Goal: Task Accomplishment & Management: Manage account settings

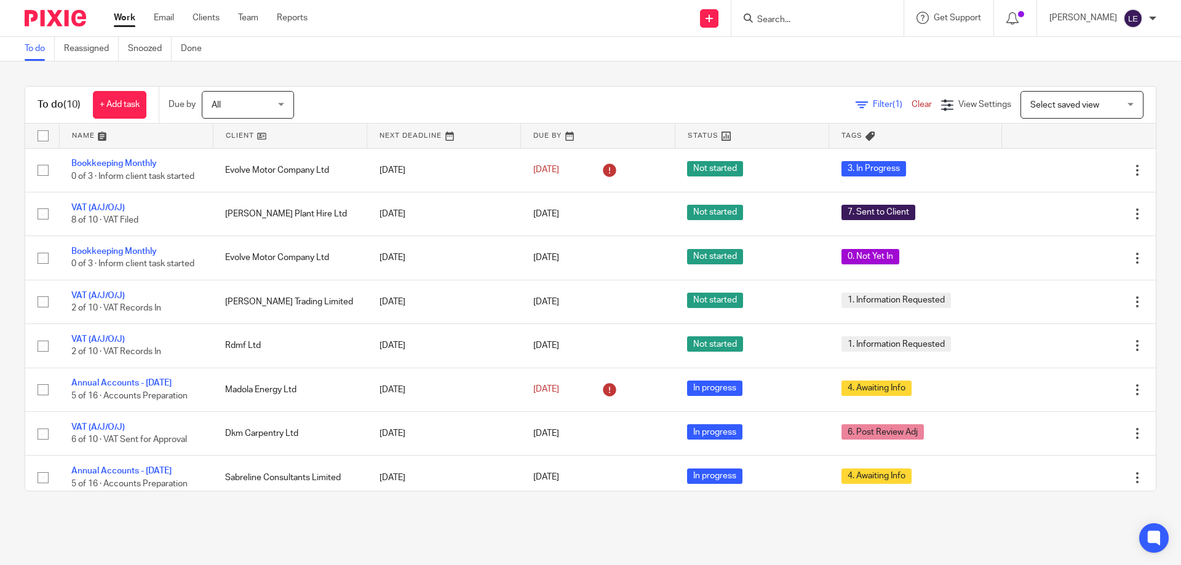
click at [819, 23] on input "Search" at bounding box center [811, 20] width 111 height 11
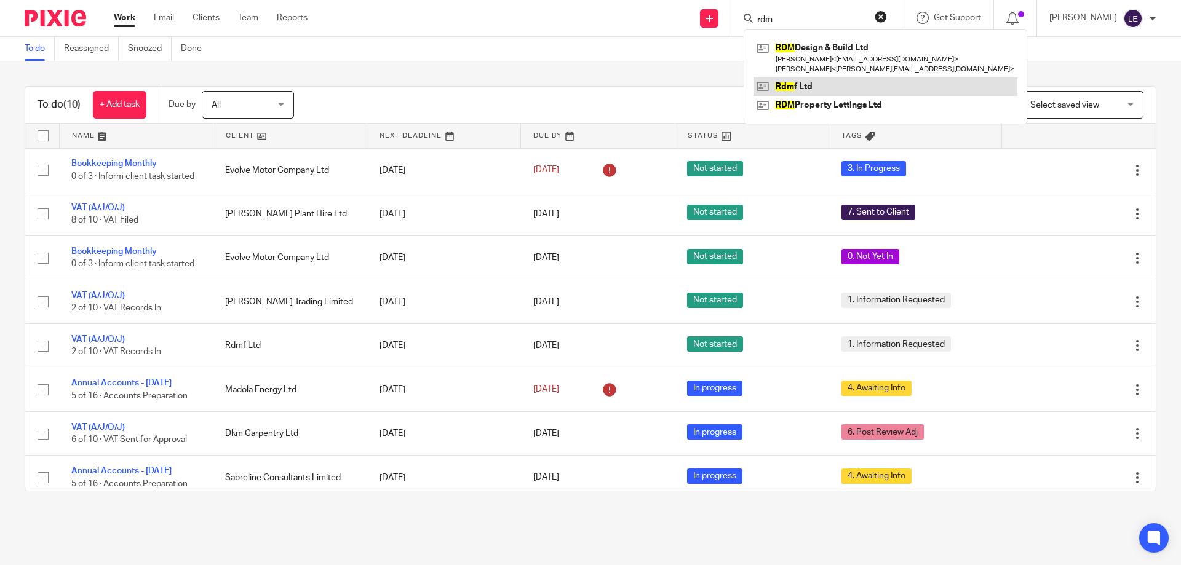
type input "rdm"
click at [844, 86] on link at bounding box center [886, 87] width 264 height 18
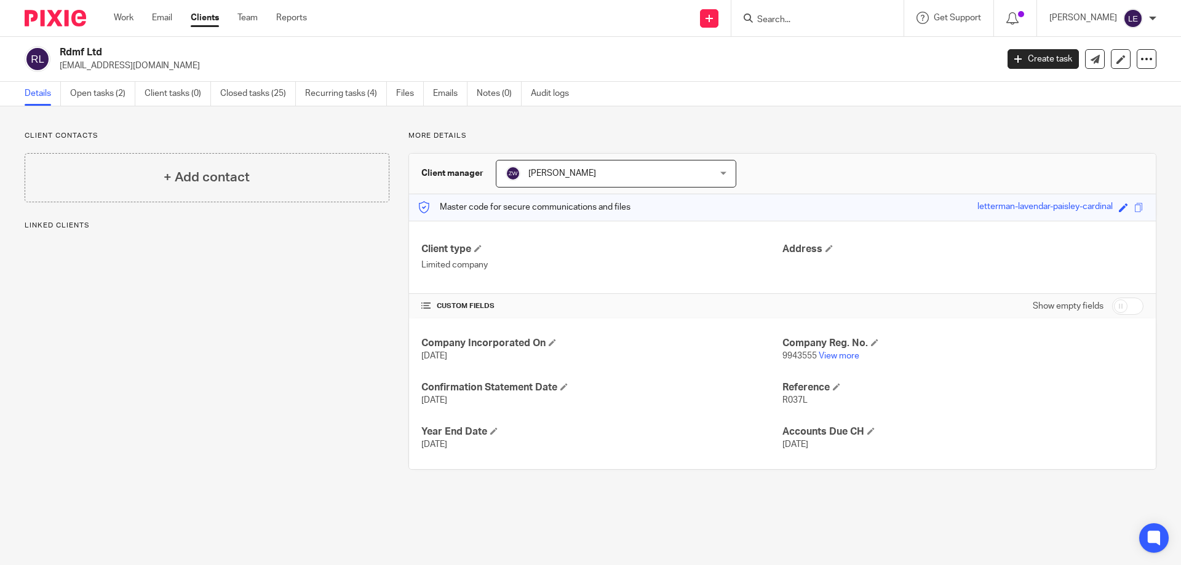
click at [822, 21] on input "Search" at bounding box center [811, 20] width 111 height 11
type input "newman"
click at [816, 46] on link at bounding box center [848, 48] width 189 height 18
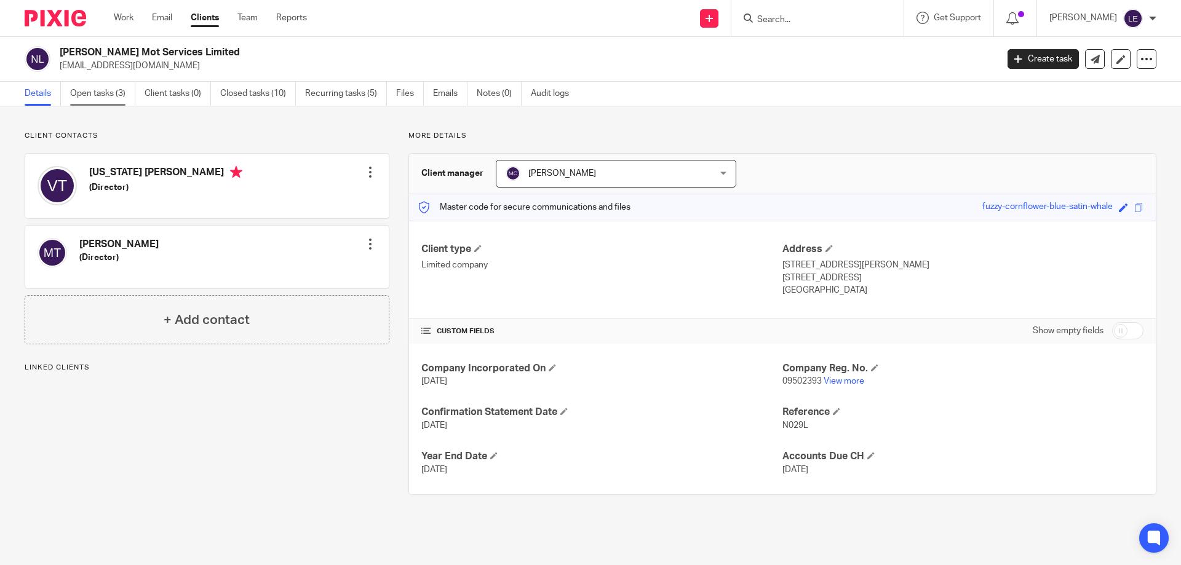
click at [105, 88] on link "Open tasks (3)" at bounding box center [102, 94] width 65 height 24
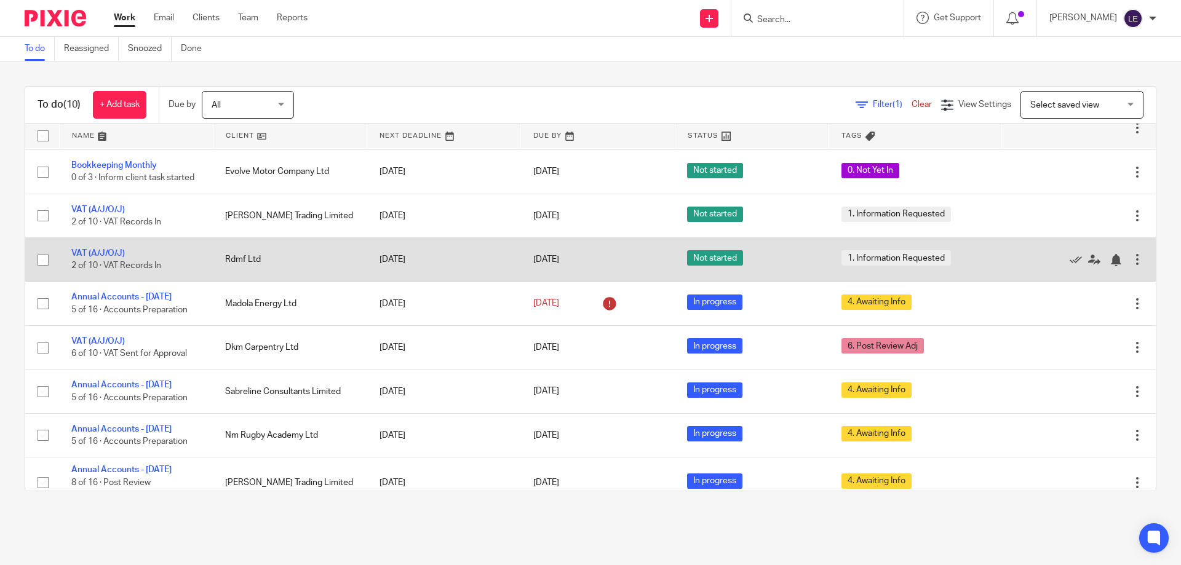
scroll to position [110, 0]
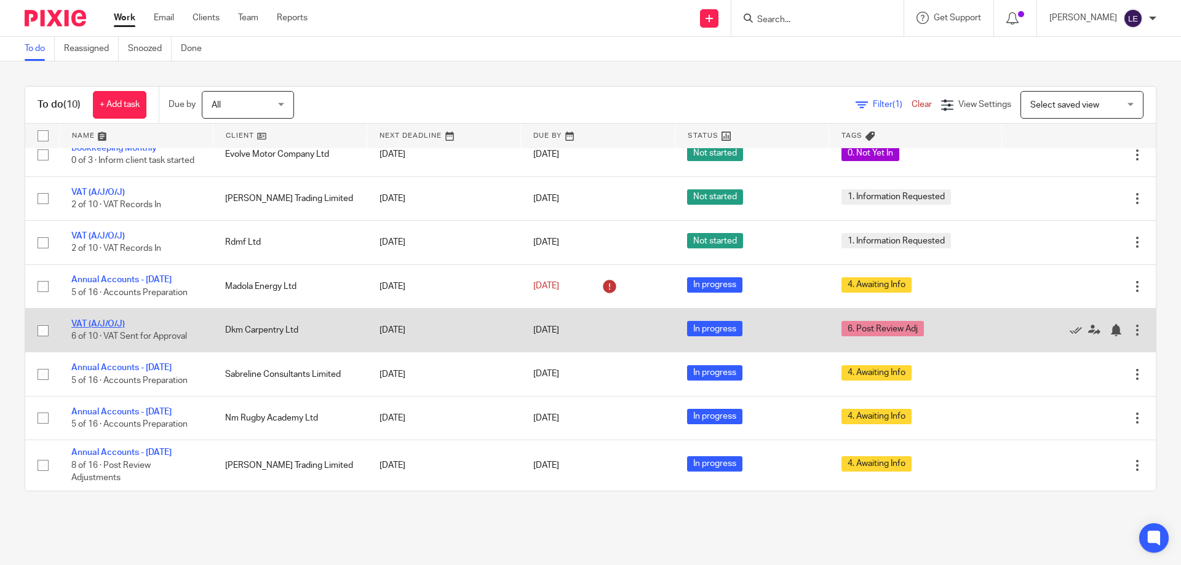
click at [104, 325] on link "VAT (A/J/O/J)" at bounding box center [98, 324] width 54 height 9
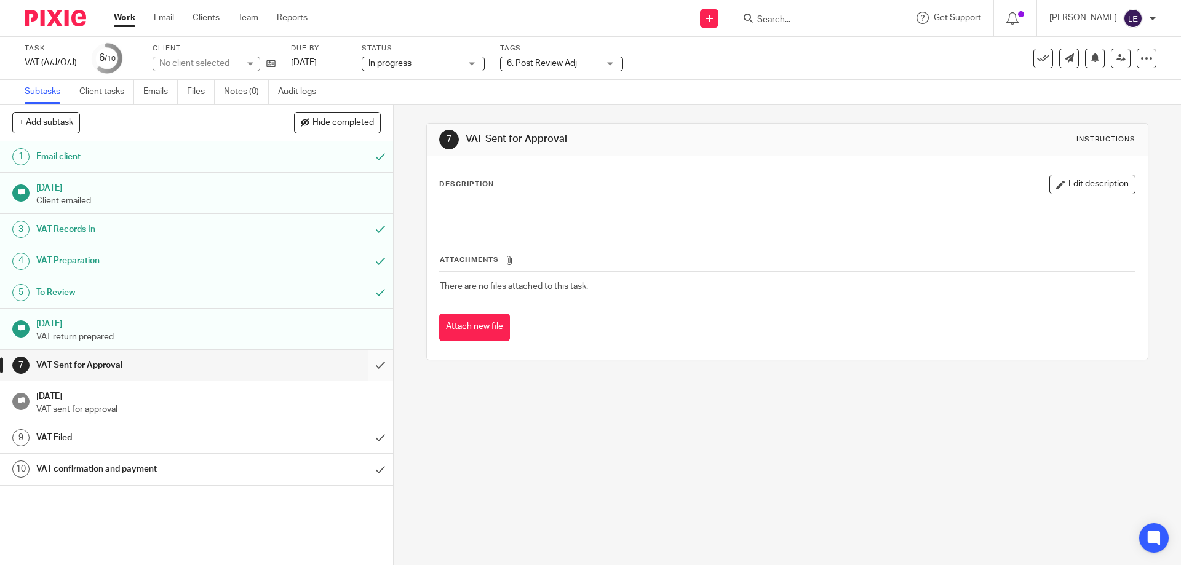
click at [371, 366] on input "submit" at bounding box center [196, 365] width 393 height 31
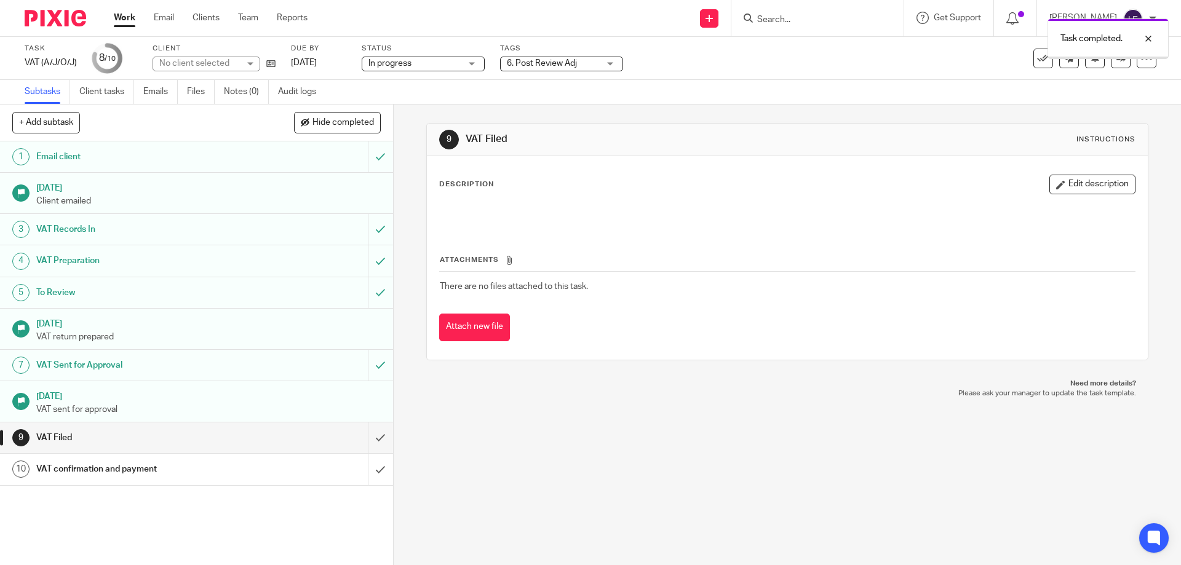
click at [525, 59] on span "6. Post Review Adj" at bounding box center [542, 63] width 70 height 9
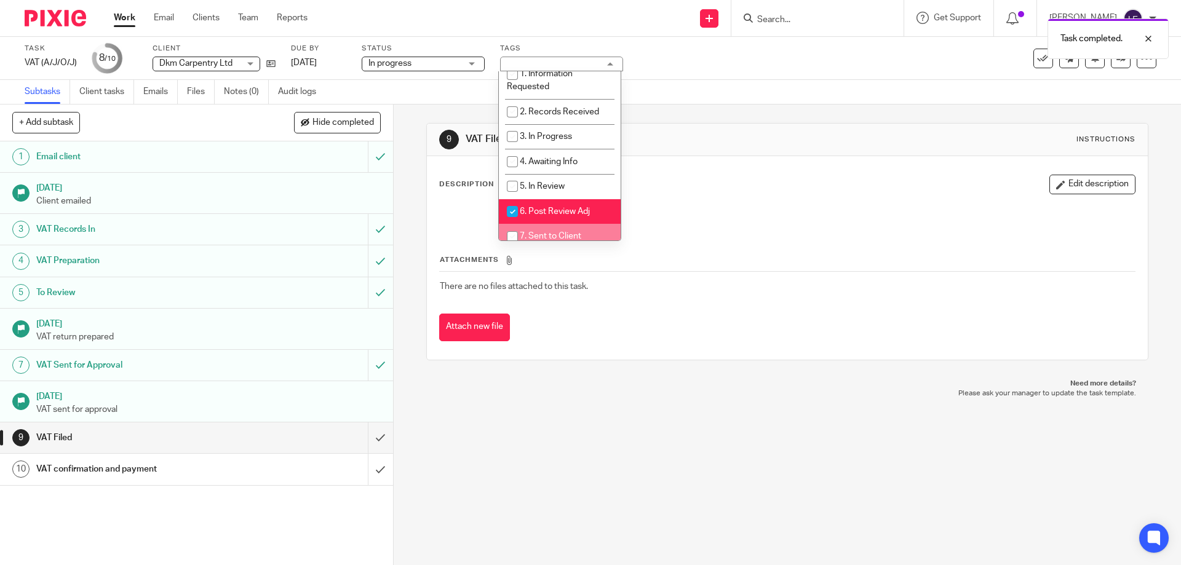
scroll to position [62, 0]
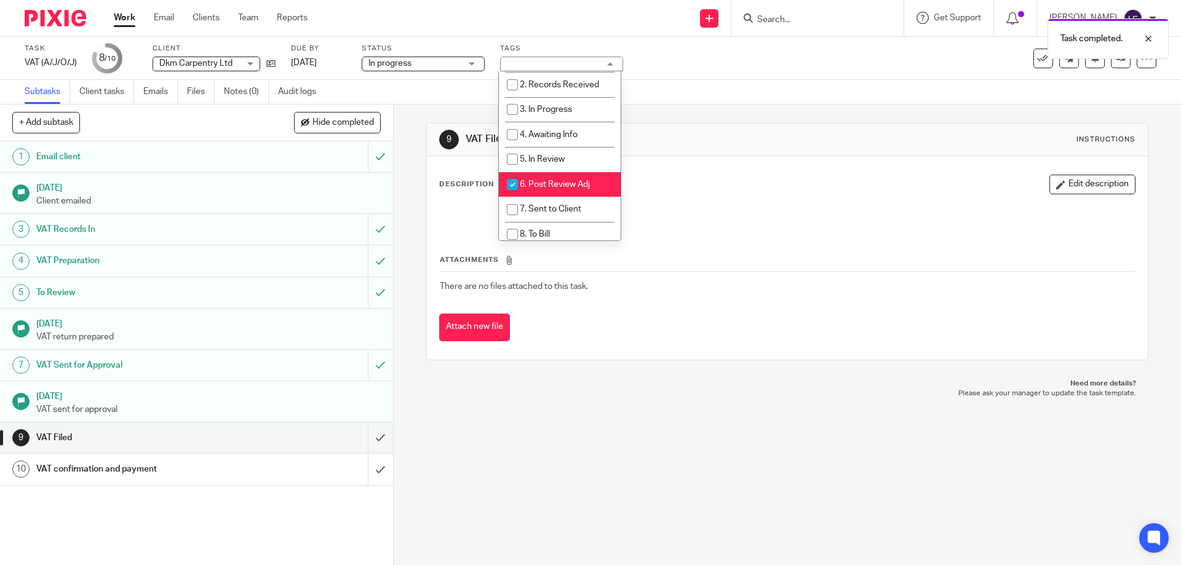
click at [542, 188] on span "6. Post Review Adj" at bounding box center [555, 184] width 70 height 9
checkbox input "false"
click at [541, 217] on li "7. Sent to Client" at bounding box center [560, 209] width 122 height 25
checkbox input "true"
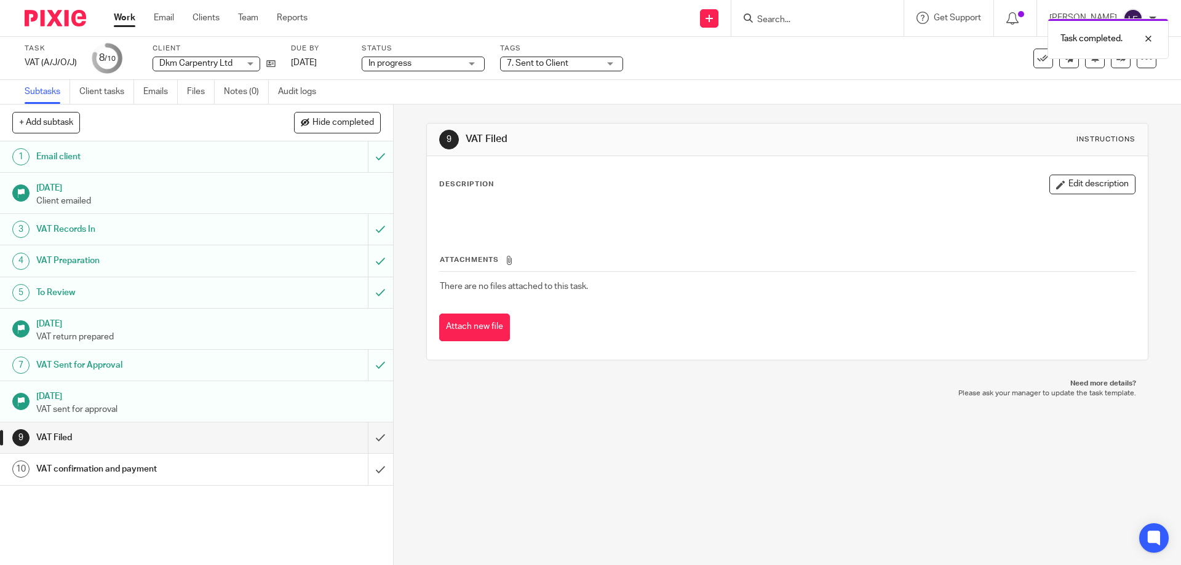
drag, startPoint x: 865, startPoint y: 145, endPoint x: 114, endPoint y: 39, distance: 757.9
click at [864, 145] on div "9 VAT Filed Instructions" at bounding box center [787, 140] width 696 height 20
click at [121, 17] on link "Work" at bounding box center [125, 18] width 22 height 12
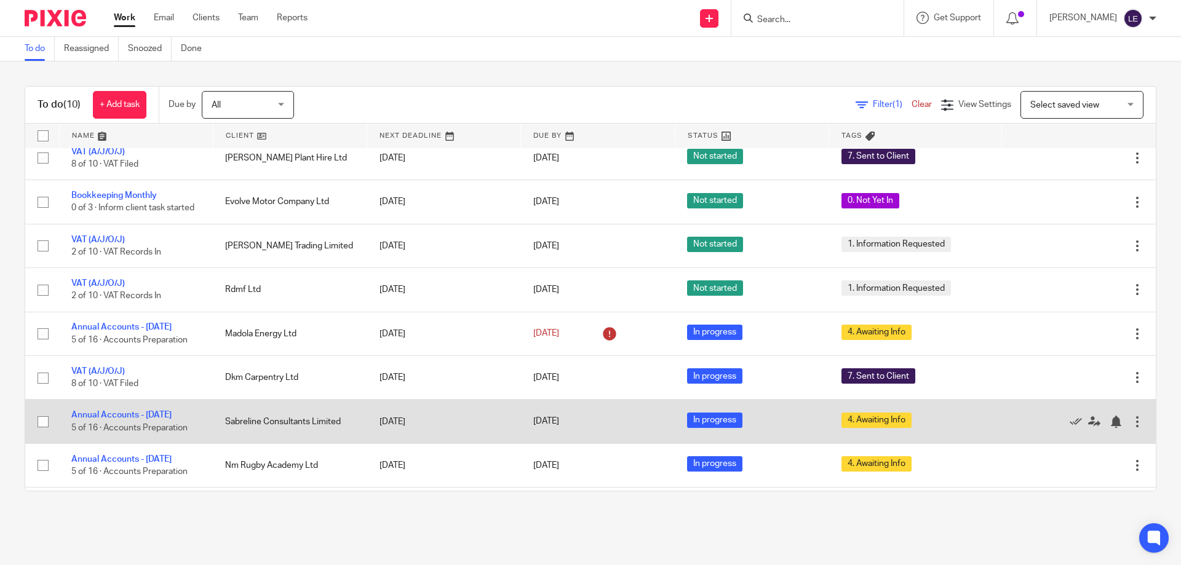
scroll to position [110, 0]
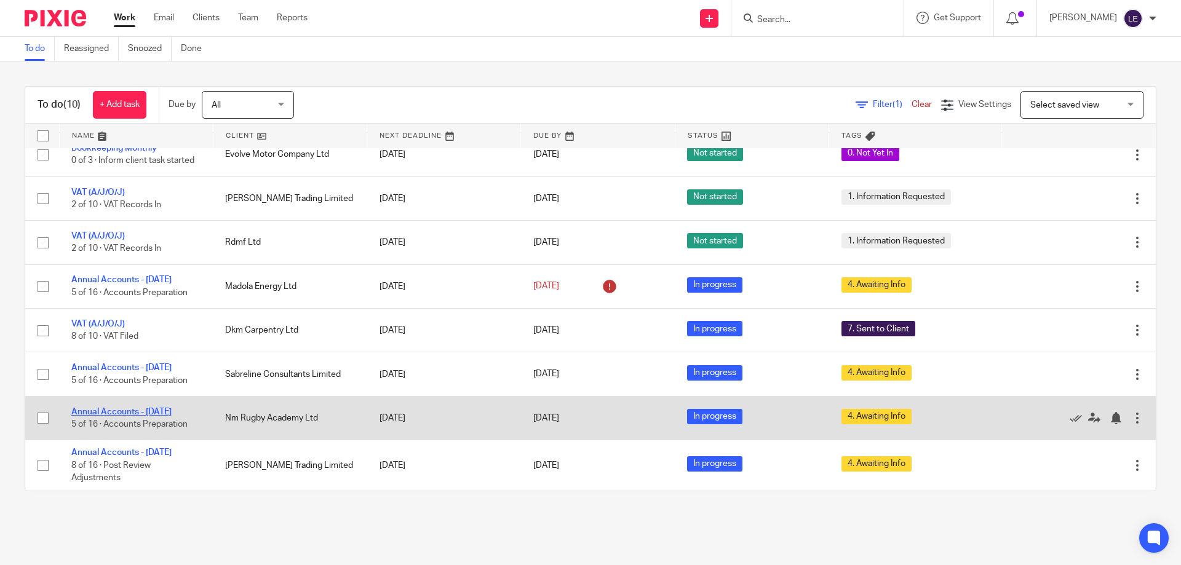
click at [152, 416] on link "Annual Accounts - April 2025" at bounding box center [121, 412] width 100 height 9
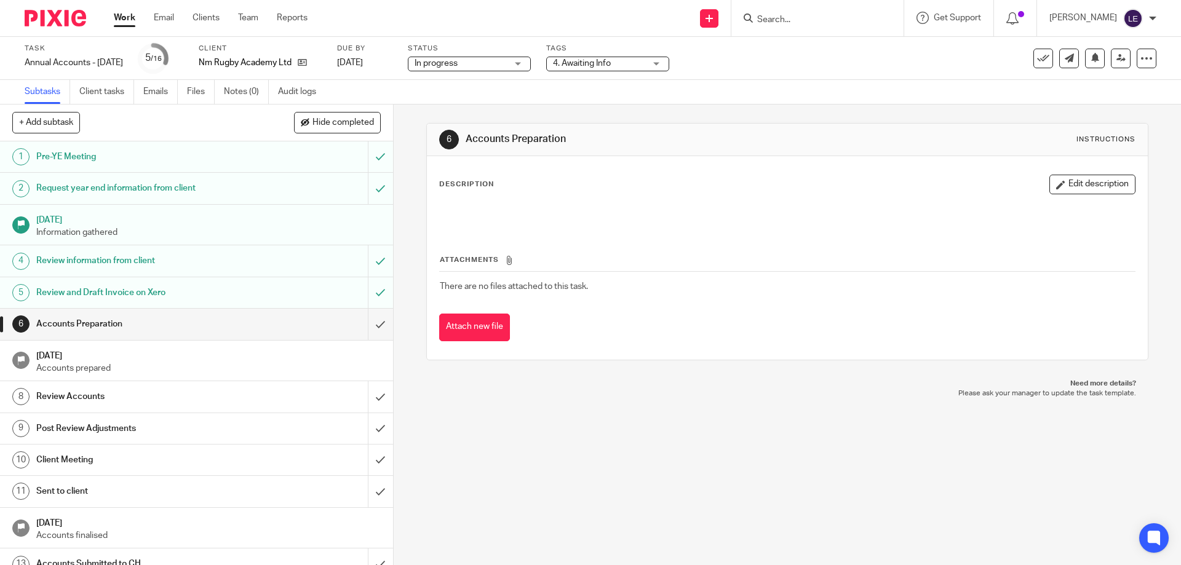
click at [322, 63] on div "Nm Rugby Academy Ltd" at bounding box center [260, 63] width 123 height 12
click at [307, 63] on icon at bounding box center [302, 62] width 9 height 9
click at [376, 325] on input "submit" at bounding box center [196, 324] width 393 height 31
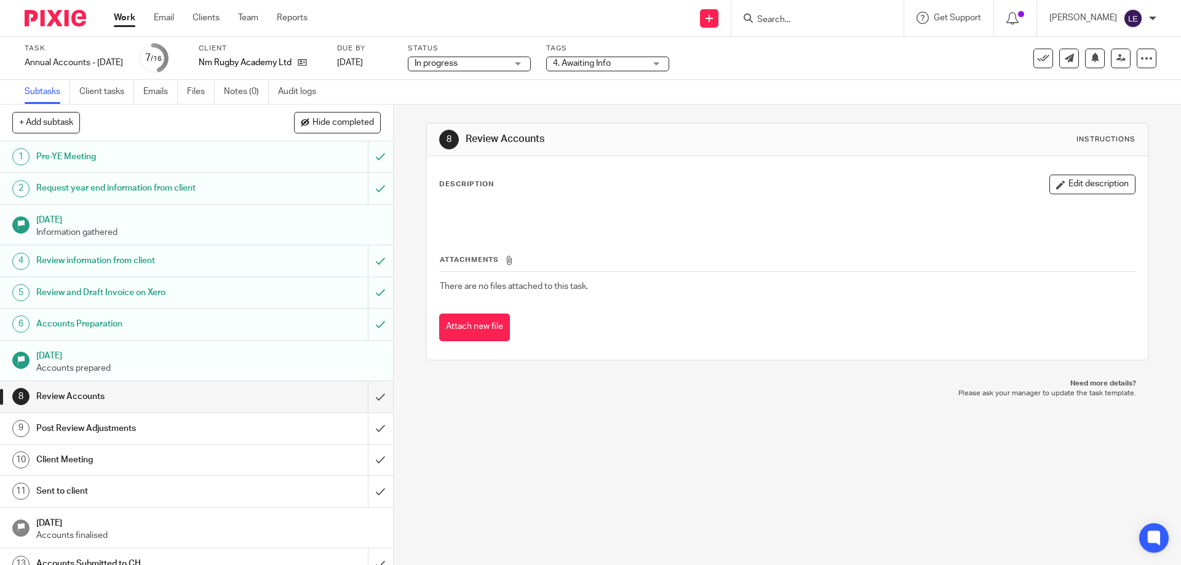
click at [608, 65] on span "4. Awaiting Info" at bounding box center [582, 63] width 58 height 9
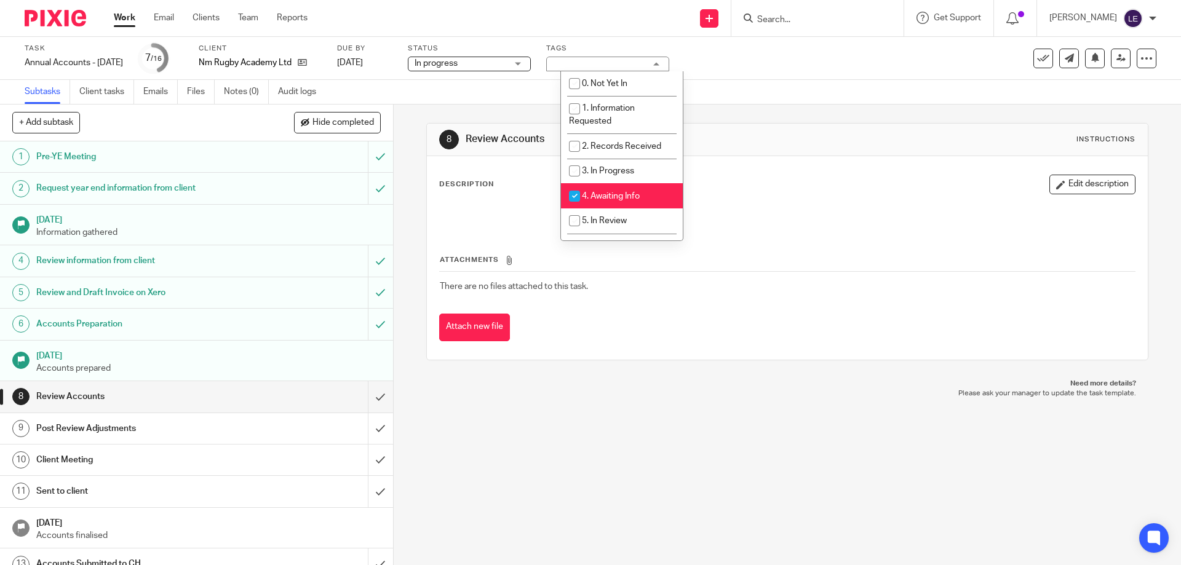
click at [611, 193] on span "4. Awaiting Info" at bounding box center [611, 196] width 58 height 9
checkbox input "false"
click at [611, 214] on li "5. In Review" at bounding box center [622, 221] width 122 height 25
checkbox input "true"
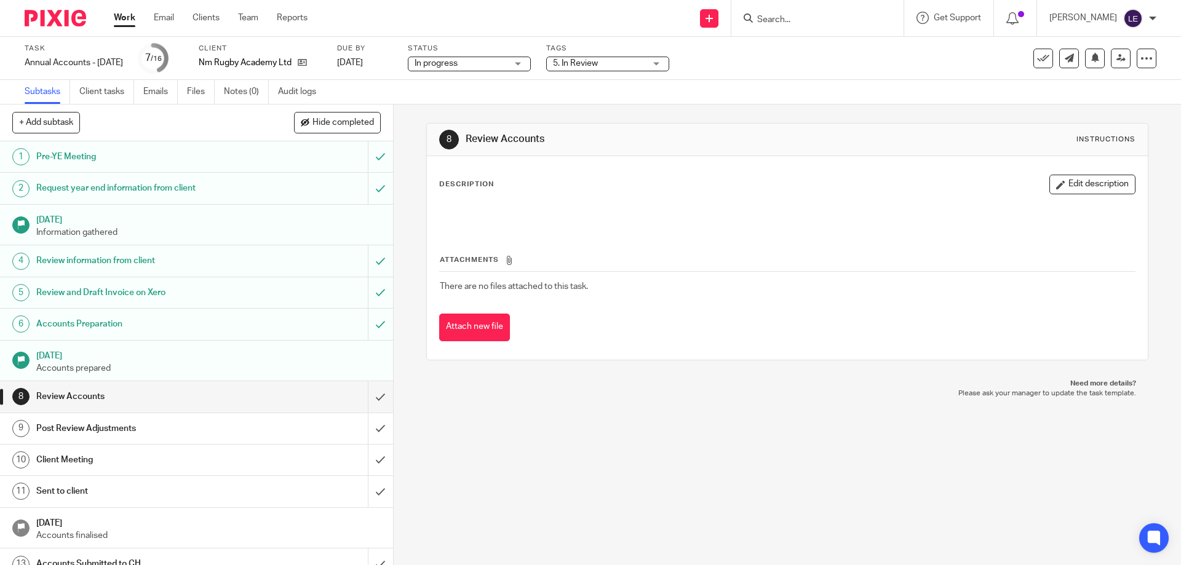
drag, startPoint x: 885, startPoint y: 162, endPoint x: 905, endPoint y: 149, distance: 24.1
click at [890, 158] on div "Description Edit description Attachments There are no files attached to this ta…" at bounding box center [787, 258] width 720 height 204
click at [602, 53] on label "Tags" at bounding box center [607, 49] width 123 height 10
click at [598, 59] on span "5. In Review" at bounding box center [575, 63] width 45 height 9
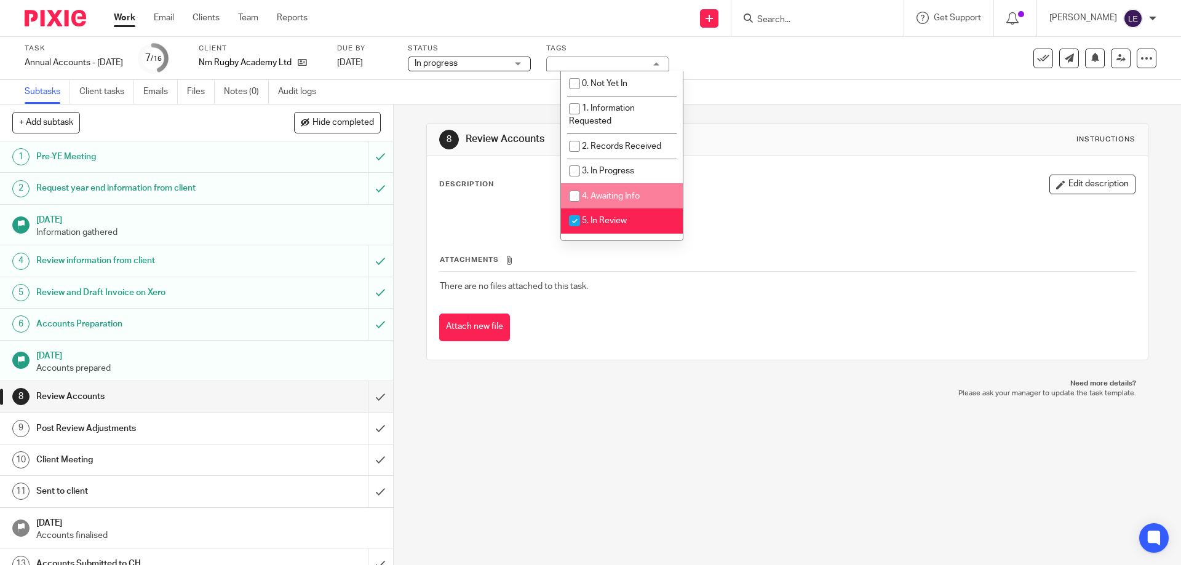
click at [604, 196] on span "4. Awaiting Info" at bounding box center [611, 196] width 58 height 9
checkbox input "true"
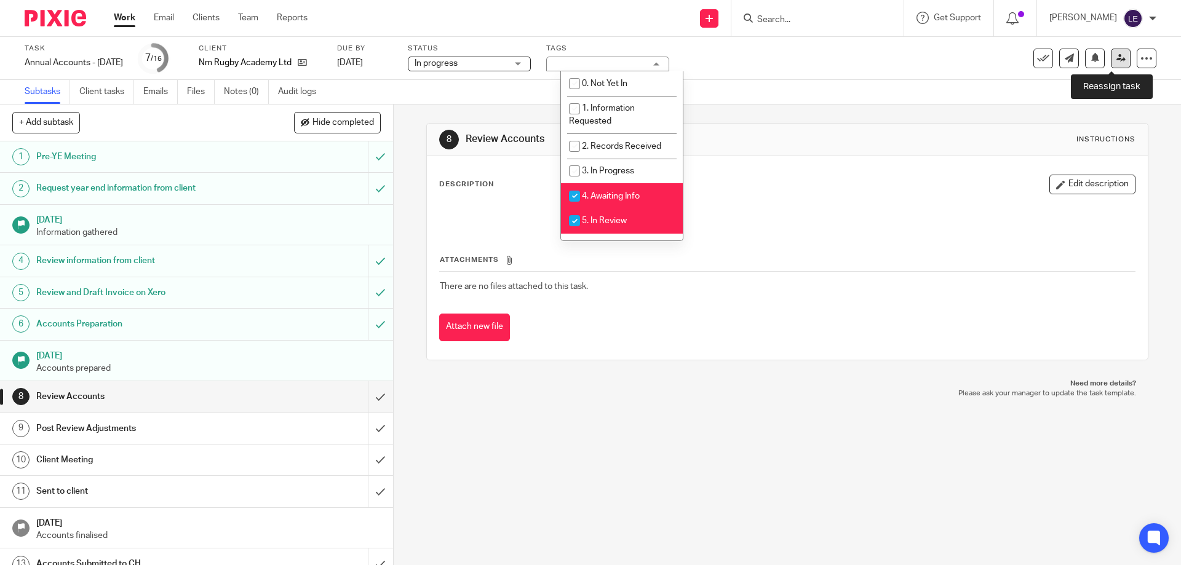
click at [1118, 61] on link at bounding box center [1121, 59] width 20 height 20
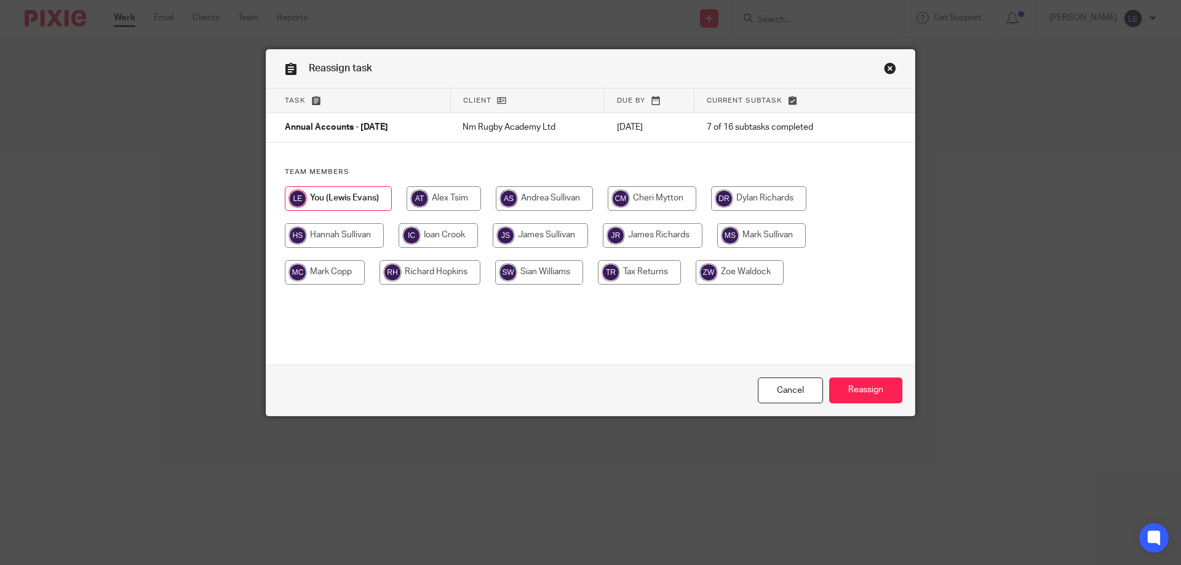
click at [719, 279] on input "radio" at bounding box center [740, 272] width 88 height 25
radio input "true"
click at [853, 394] on input "Reassign" at bounding box center [865, 391] width 73 height 26
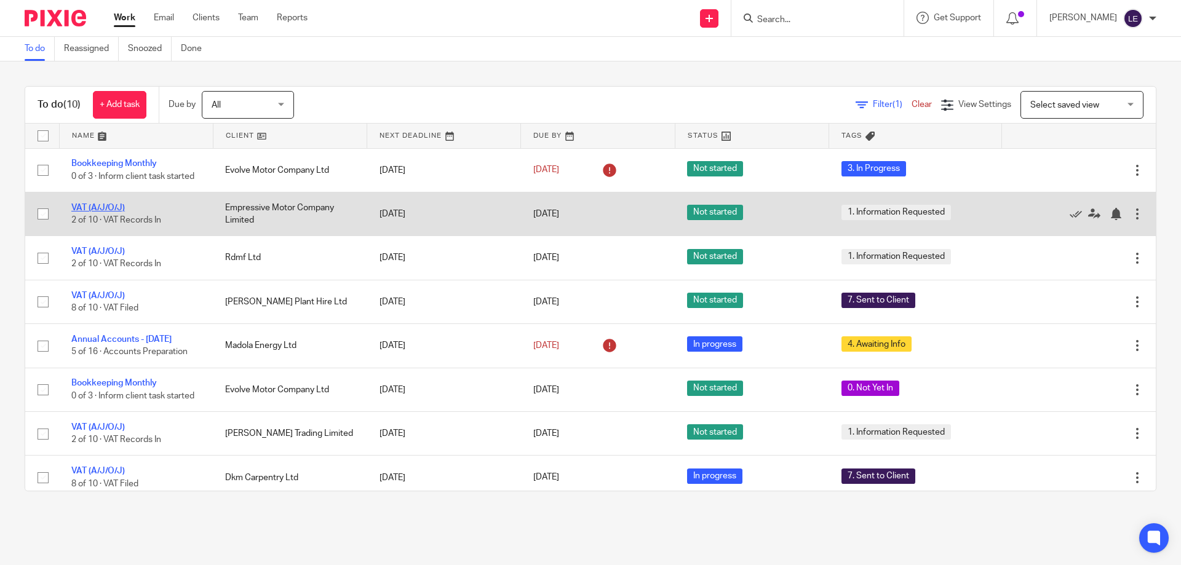
click at [100, 206] on link "VAT (A/J/O/J)" at bounding box center [98, 208] width 54 height 9
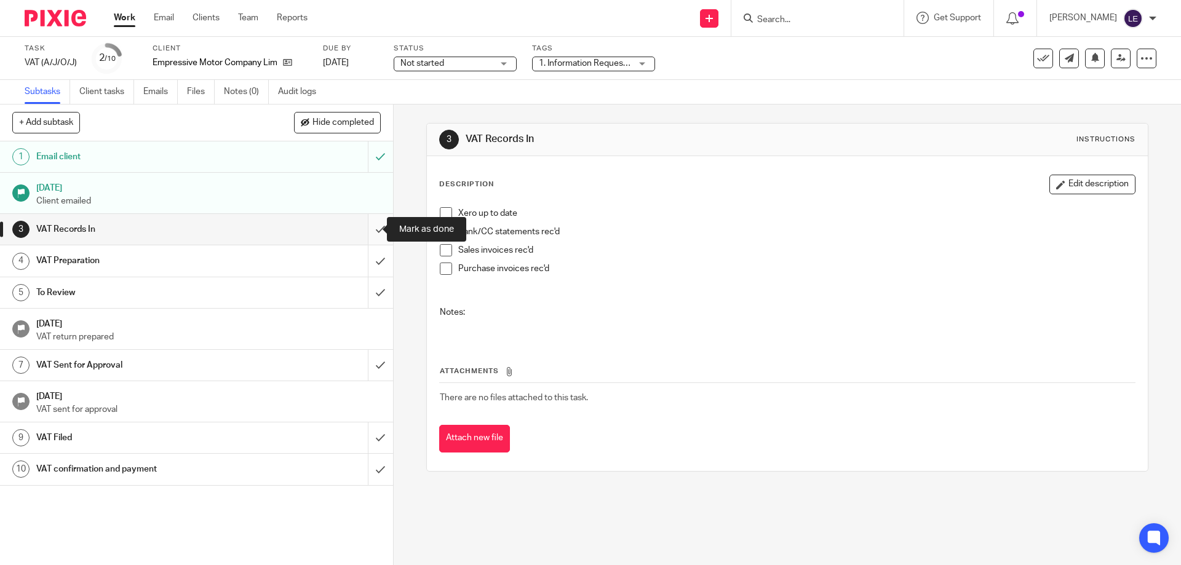
click at [365, 221] on input "submit" at bounding box center [196, 229] width 393 height 31
click at [371, 267] on input "submit" at bounding box center [196, 260] width 393 height 31
click at [371, 291] on input "submit" at bounding box center [196, 292] width 393 height 31
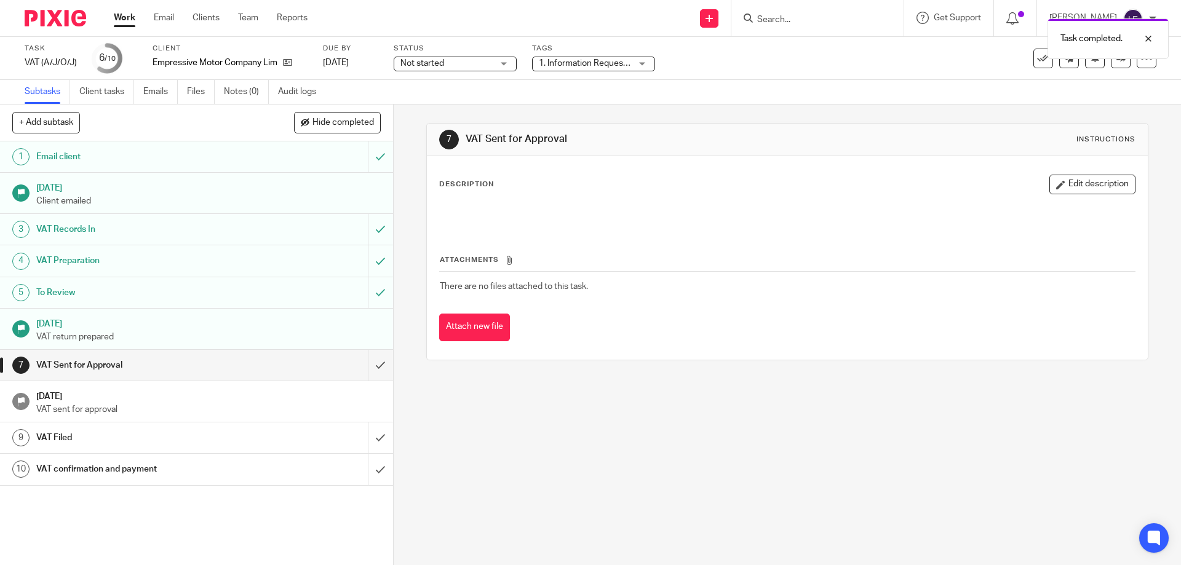
click at [126, 20] on link "Work" at bounding box center [125, 18] width 22 height 12
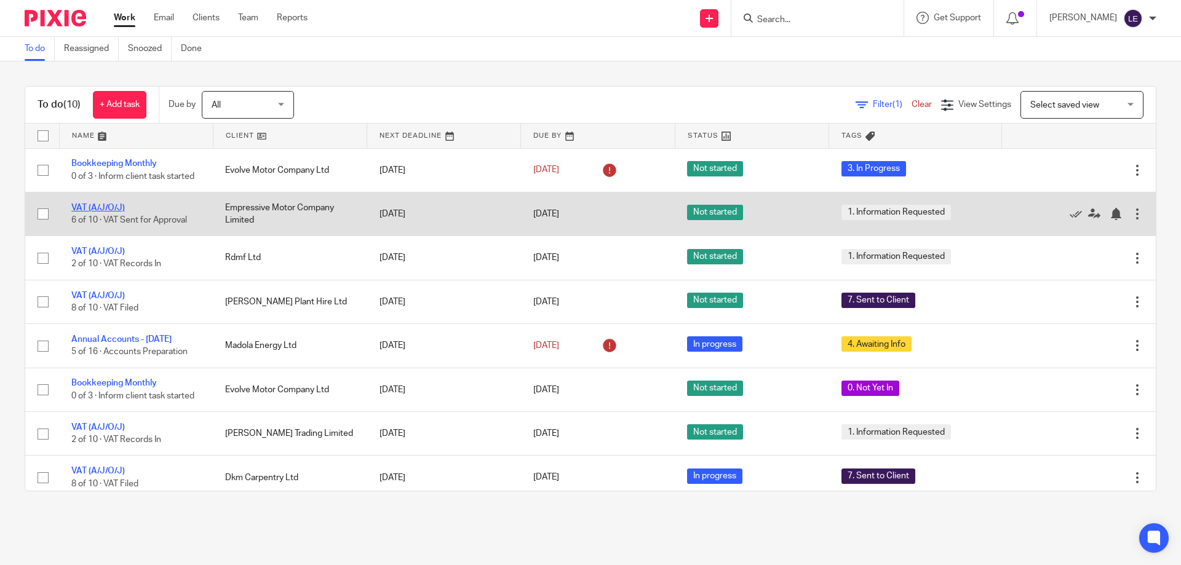
click at [117, 205] on link "VAT (A/J/O/J)" at bounding box center [98, 208] width 54 height 9
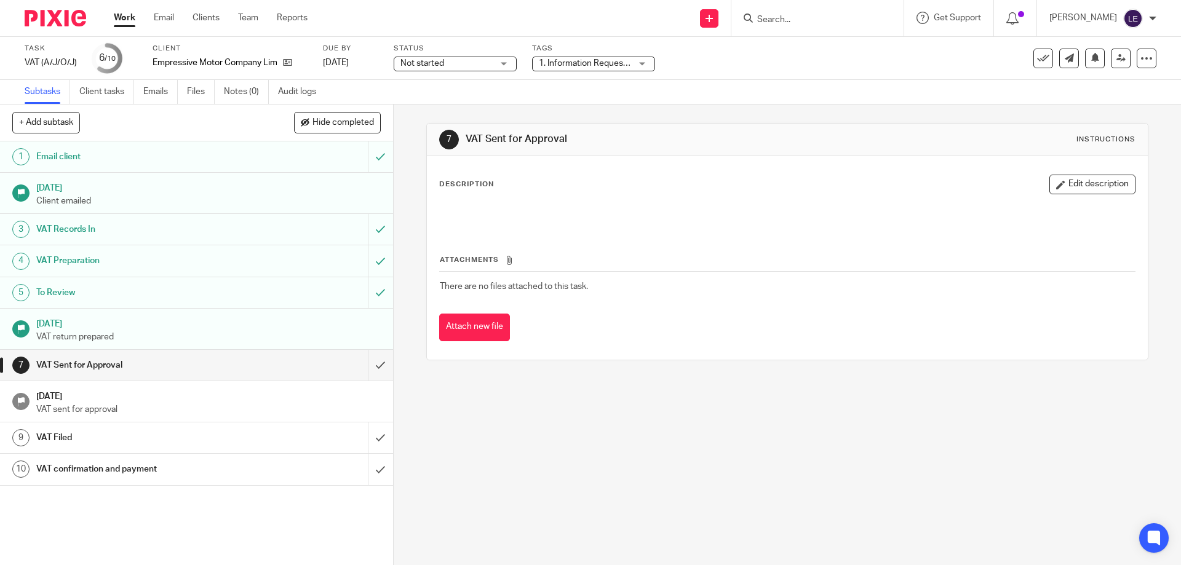
click at [463, 61] on span "Not started" at bounding box center [446, 63] width 92 height 13
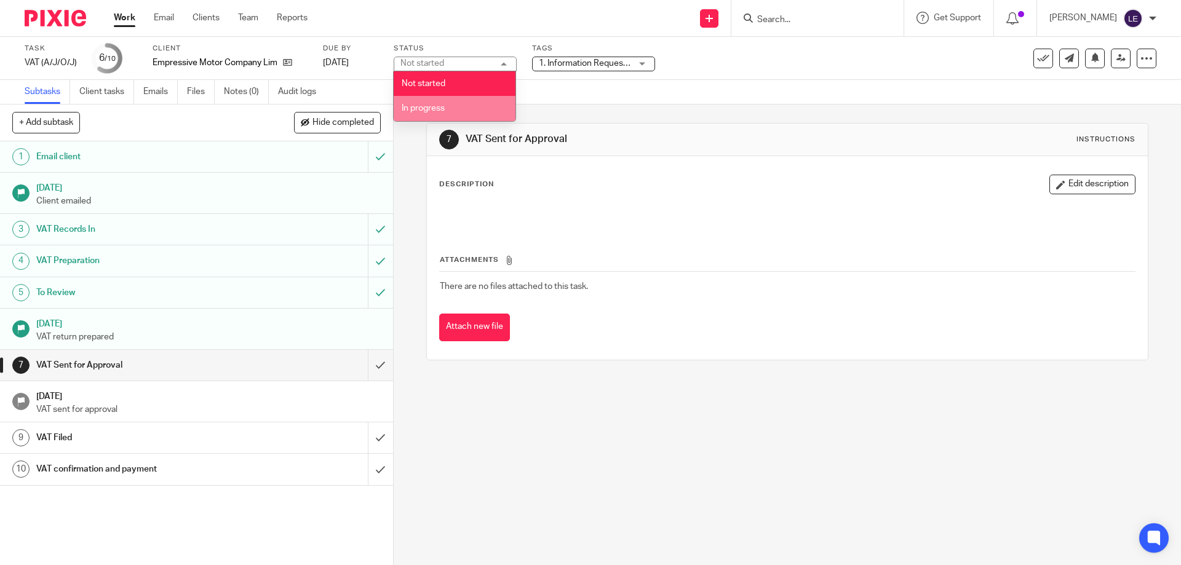
click at [440, 106] on span "In progress" at bounding box center [423, 108] width 43 height 9
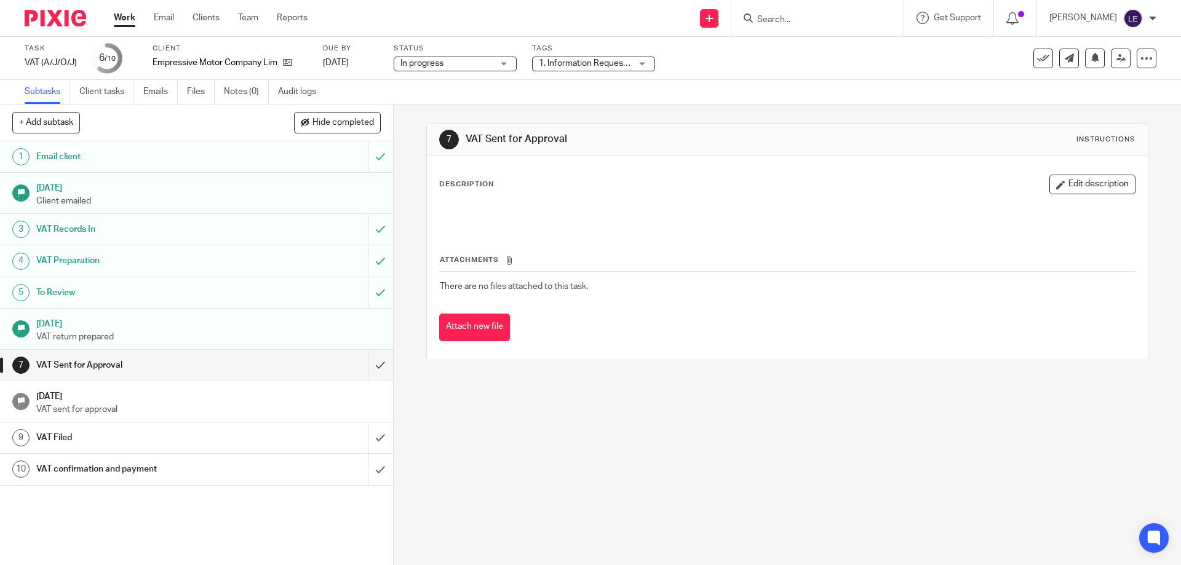
click at [573, 52] on label "Tags" at bounding box center [593, 49] width 123 height 10
click at [576, 60] on span "1. Information Requested" at bounding box center [587, 63] width 97 height 9
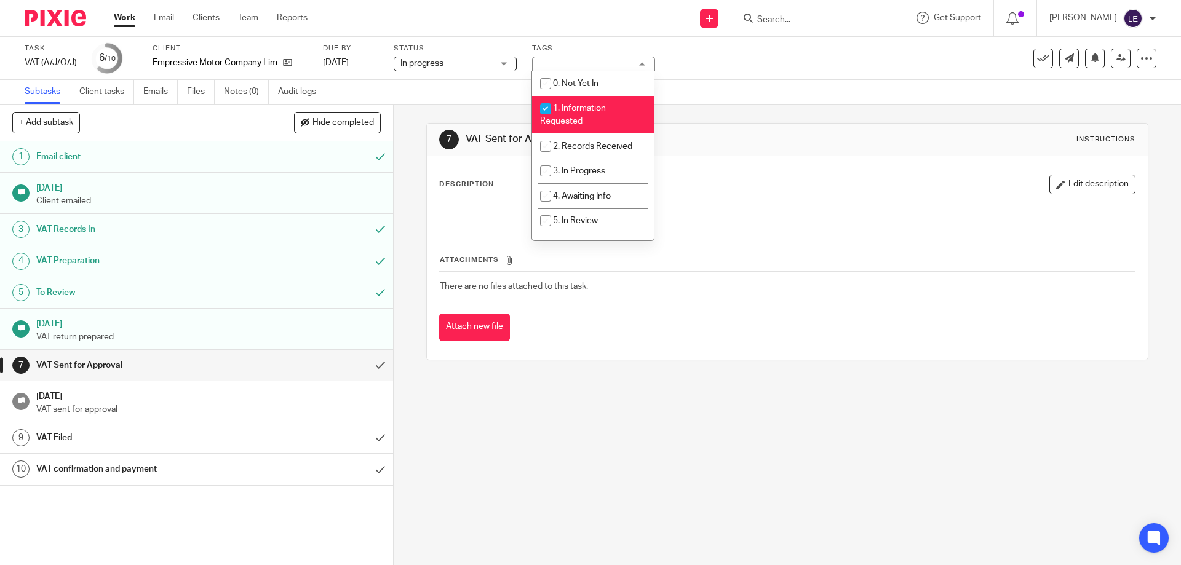
click at [573, 106] on span "1. Information Requested" at bounding box center [573, 115] width 66 height 22
checkbox input "false"
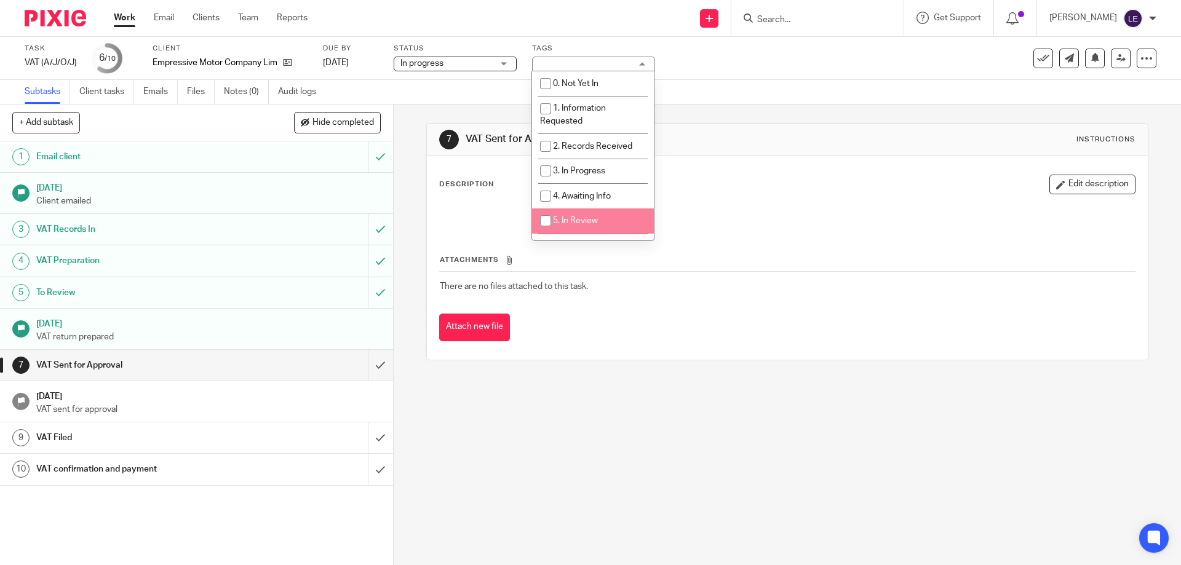
click at [591, 220] on span "5. In Review" at bounding box center [575, 221] width 45 height 9
click at [835, 153] on div "7 VAT Sent for Approval Instructions" at bounding box center [787, 140] width 720 height 33
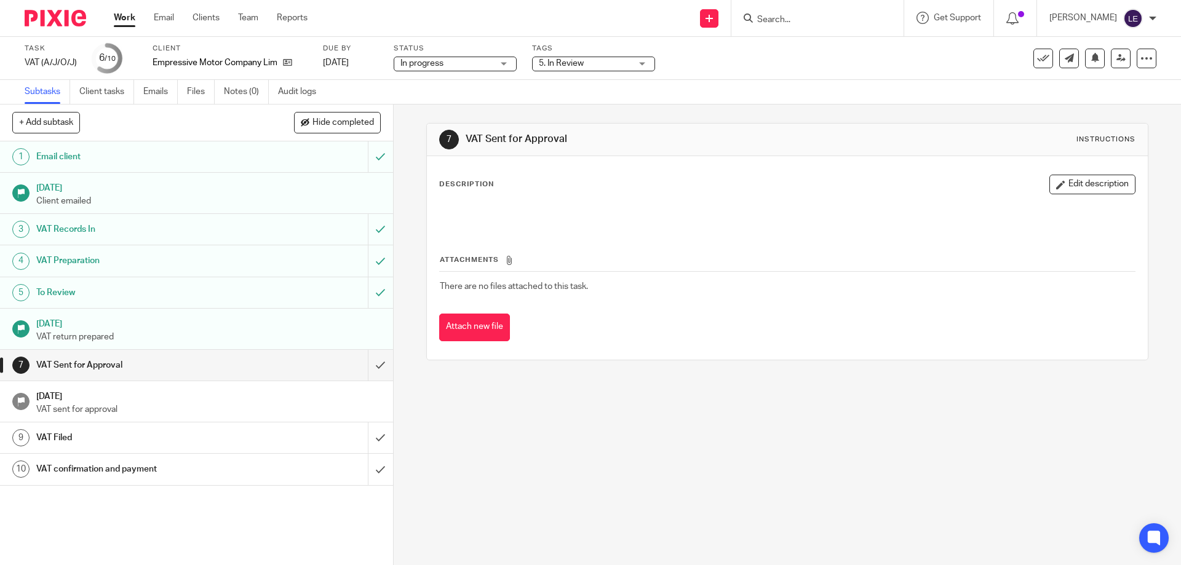
click at [607, 76] on div "Task VAT (A/J/O/J) Save VAT (A/J/O/J) 6 /10 Client Empressive Motor Company Lim…" at bounding box center [590, 58] width 1181 height 43
click at [605, 63] on span "5. In Review" at bounding box center [585, 63] width 92 height 13
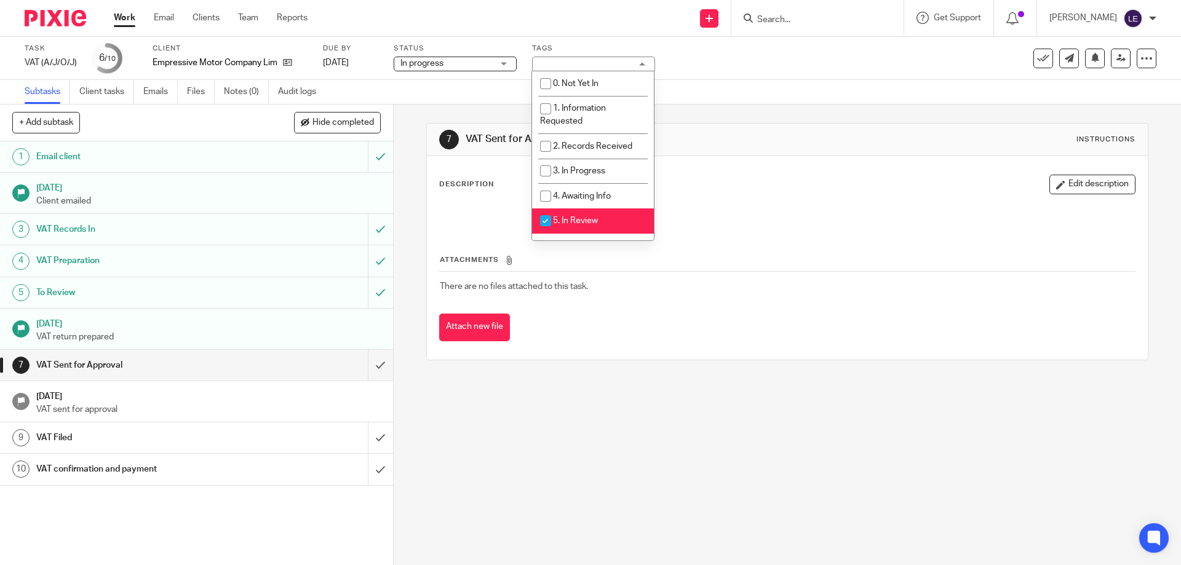
click at [619, 213] on li "5. In Review" at bounding box center [593, 221] width 122 height 25
checkbox input "false"
drag, startPoint x: 606, startPoint y: 193, endPoint x: 613, endPoint y: 190, distance: 8.0
click at [607, 192] on span "4. Awaiting Info" at bounding box center [582, 196] width 58 height 9
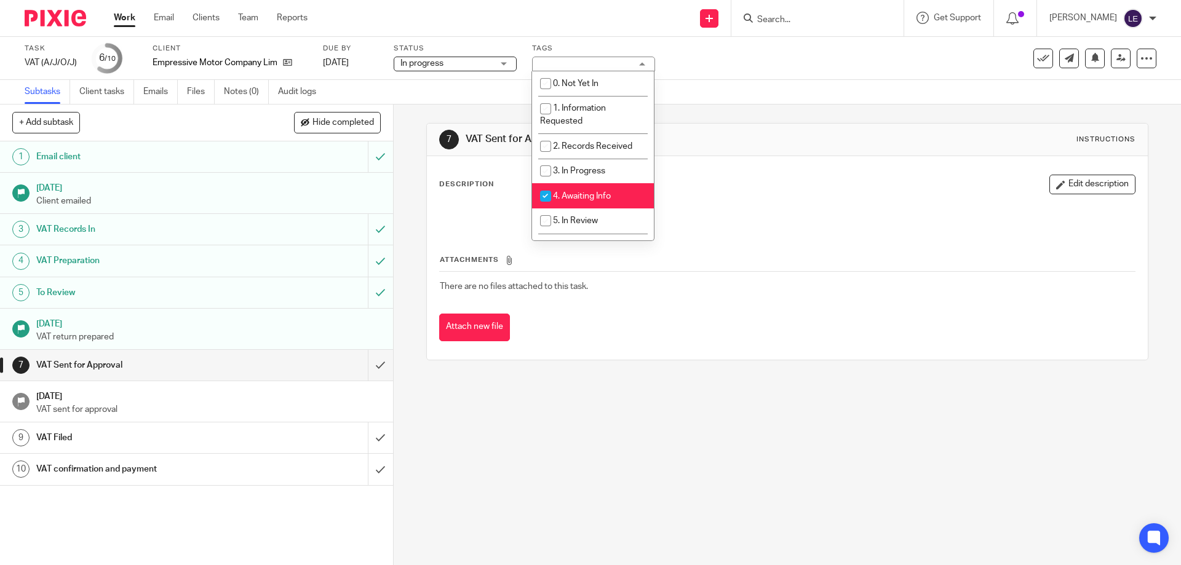
checkbox input "true"
click at [727, 153] on div "7 VAT Sent for Approval Instructions" at bounding box center [787, 140] width 720 height 33
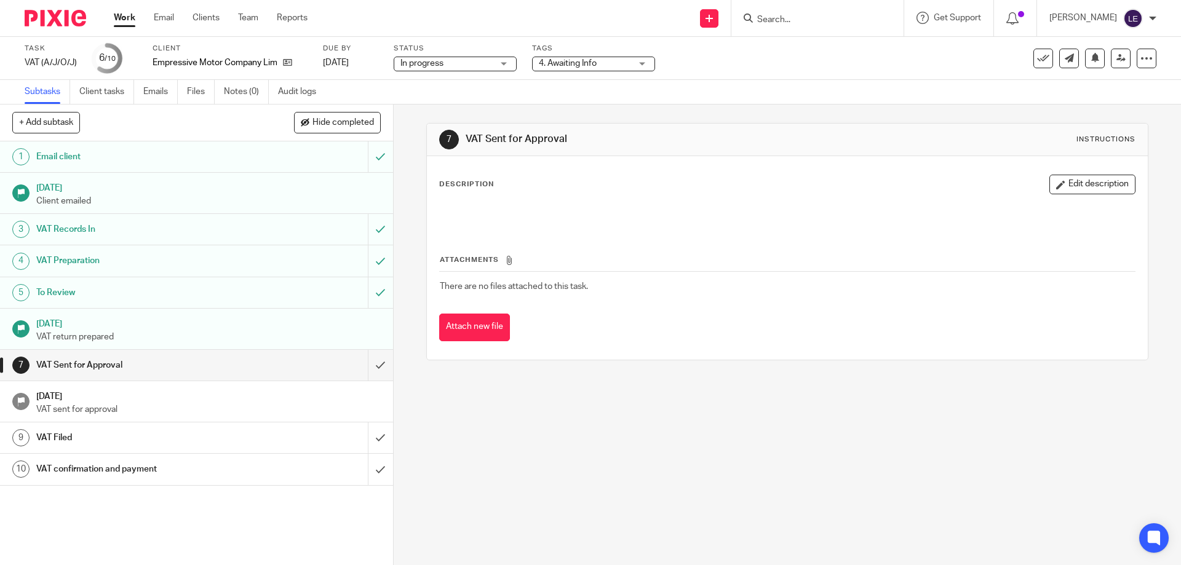
click at [139, 13] on ul "Work Email Clients Team Reports" at bounding box center [220, 18] width 212 height 12
click at [135, 13] on link "Work" at bounding box center [125, 18] width 22 height 12
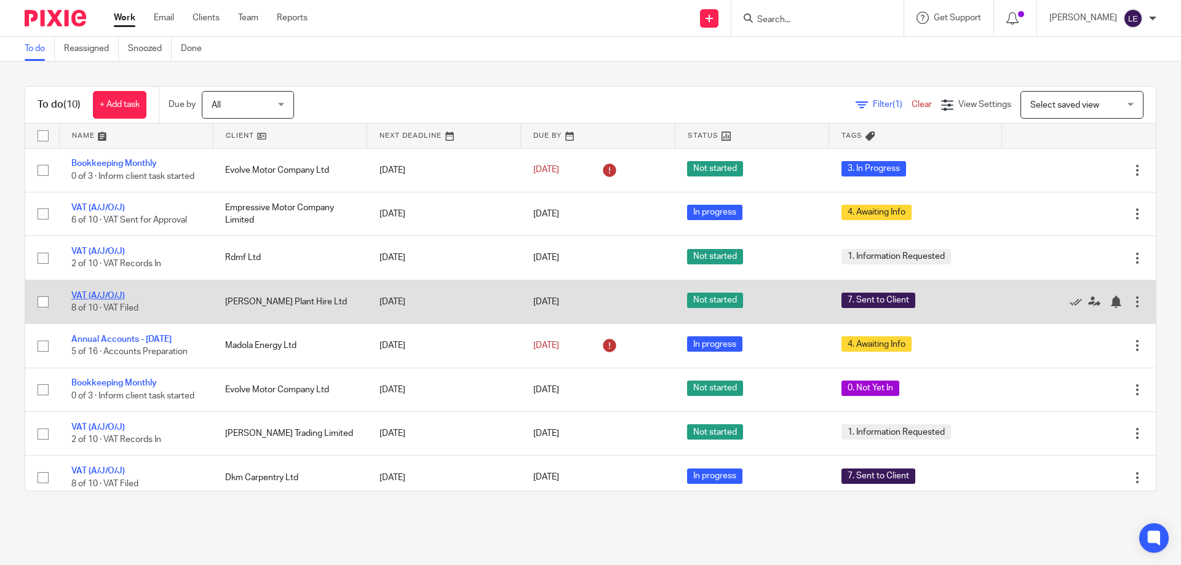
click at [105, 297] on link "VAT (A/J/O/J)" at bounding box center [98, 296] width 54 height 9
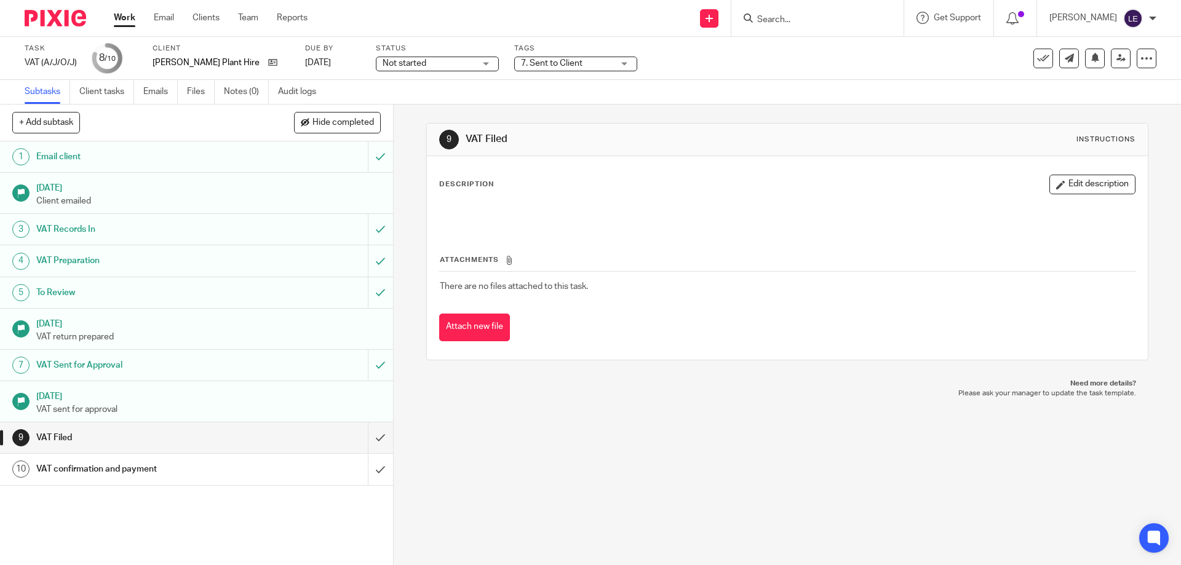
click at [412, 60] on span "Not started" at bounding box center [405, 63] width 44 height 9
click at [415, 106] on span "In progress" at bounding box center [394, 108] width 43 height 9
click at [122, 19] on link "Work" at bounding box center [125, 18] width 22 height 12
